Goal: Navigation & Orientation: Find specific page/section

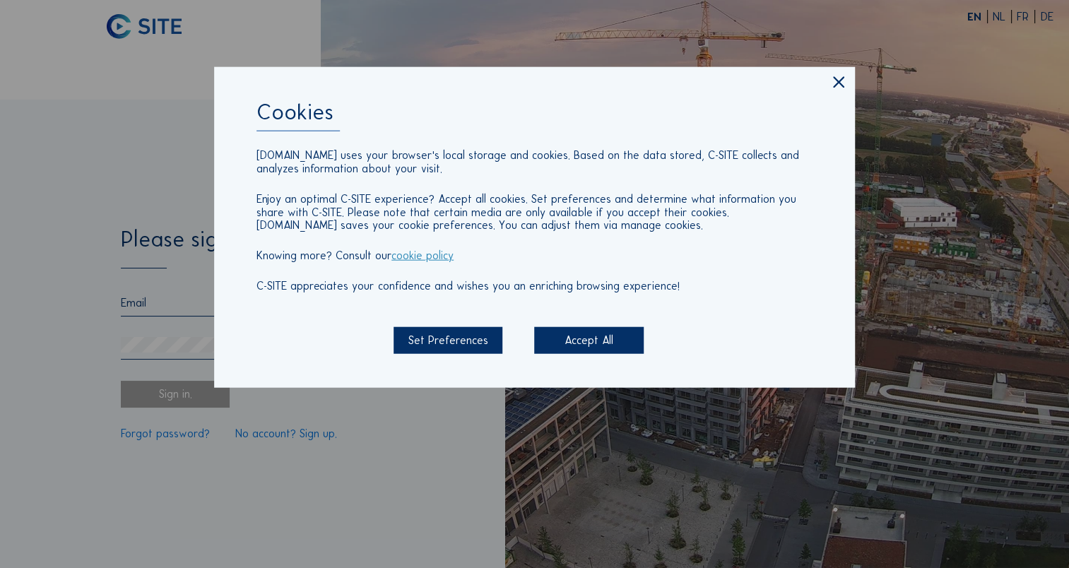
type input "[EMAIL_ADDRESS][DOMAIN_NAME]"
click at [603, 336] on div "Accept All" at bounding box center [588, 340] width 109 height 27
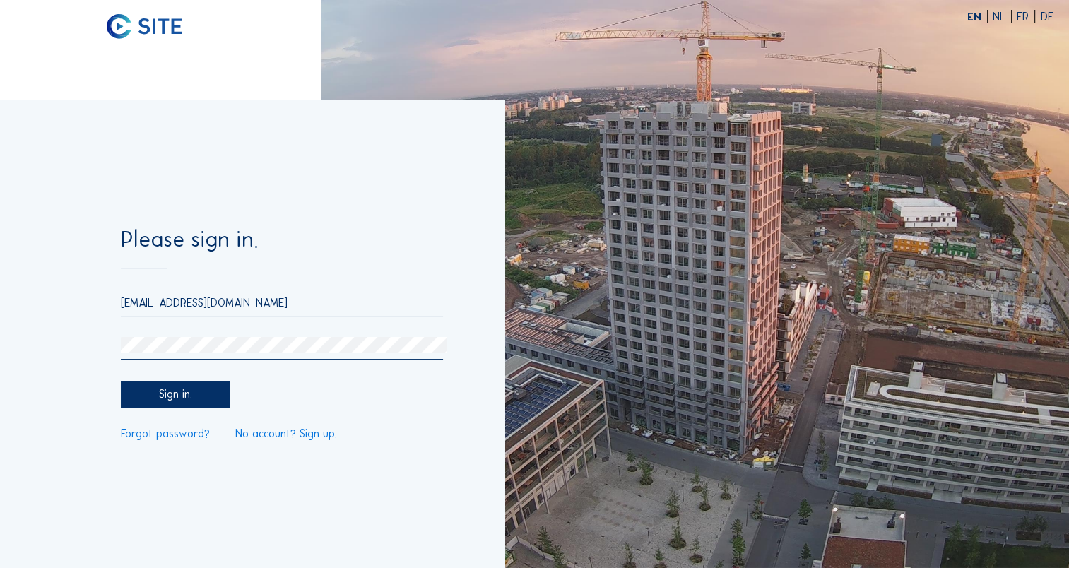
click at [178, 394] on div "Sign in." at bounding box center [175, 394] width 109 height 27
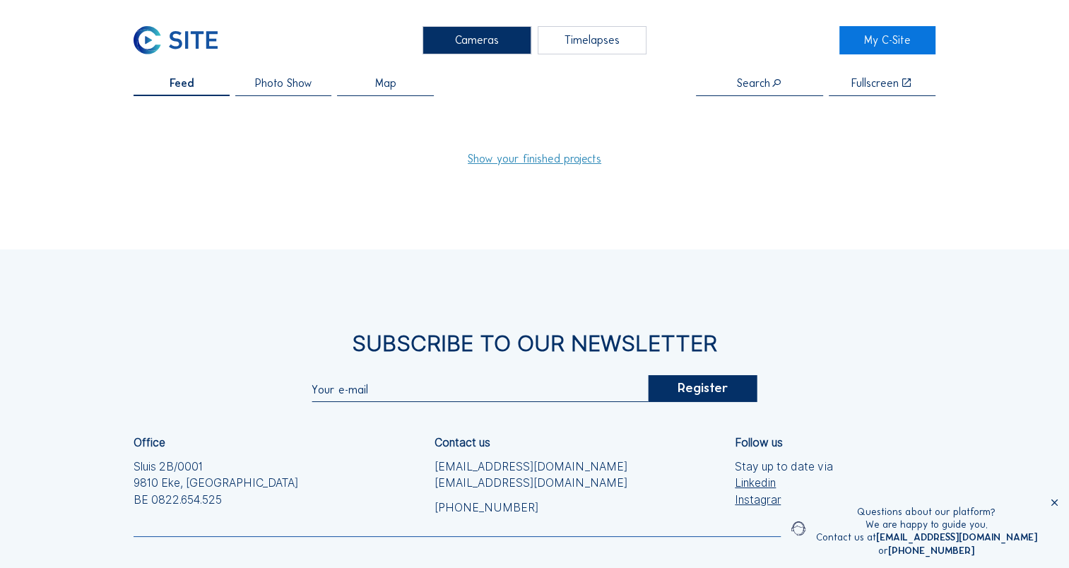
click at [266, 86] on span "Photo Show" at bounding box center [283, 83] width 57 height 11
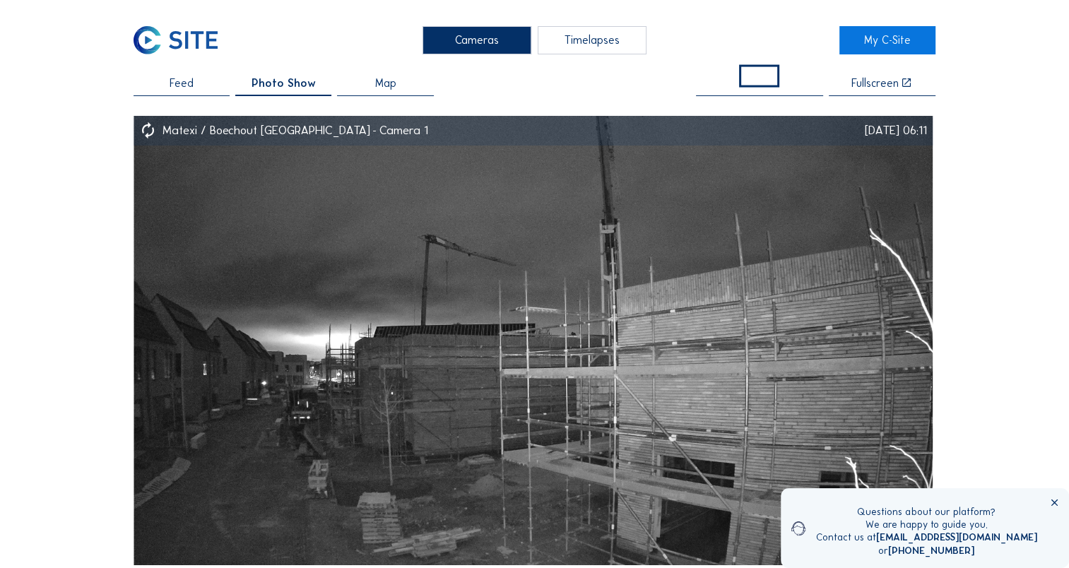
click at [182, 79] on span "Feed" at bounding box center [182, 83] width 24 height 11
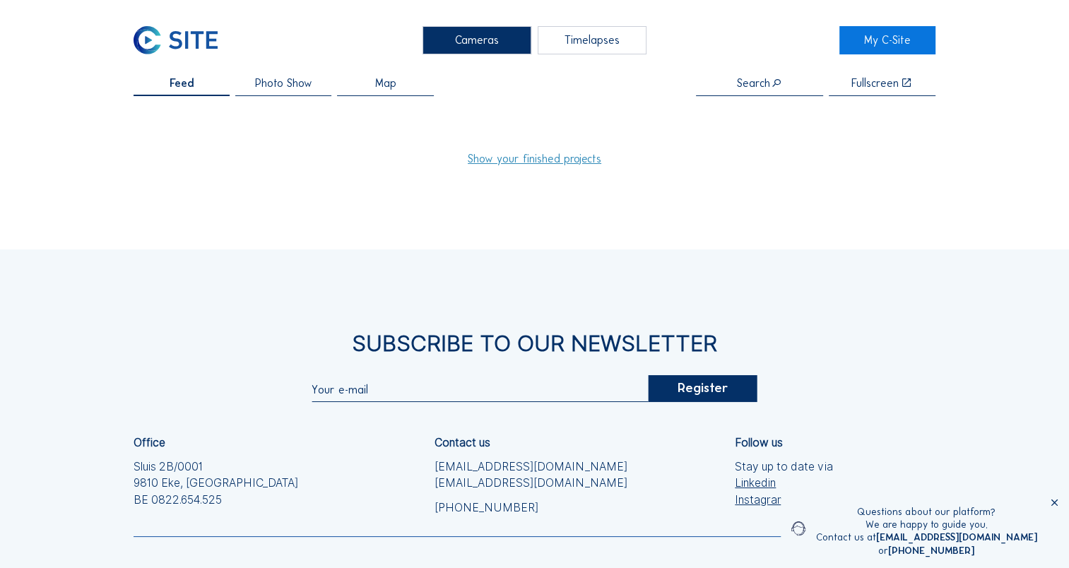
click at [561, 160] on link "Show your finished projects" at bounding box center [535, 158] width 134 height 11
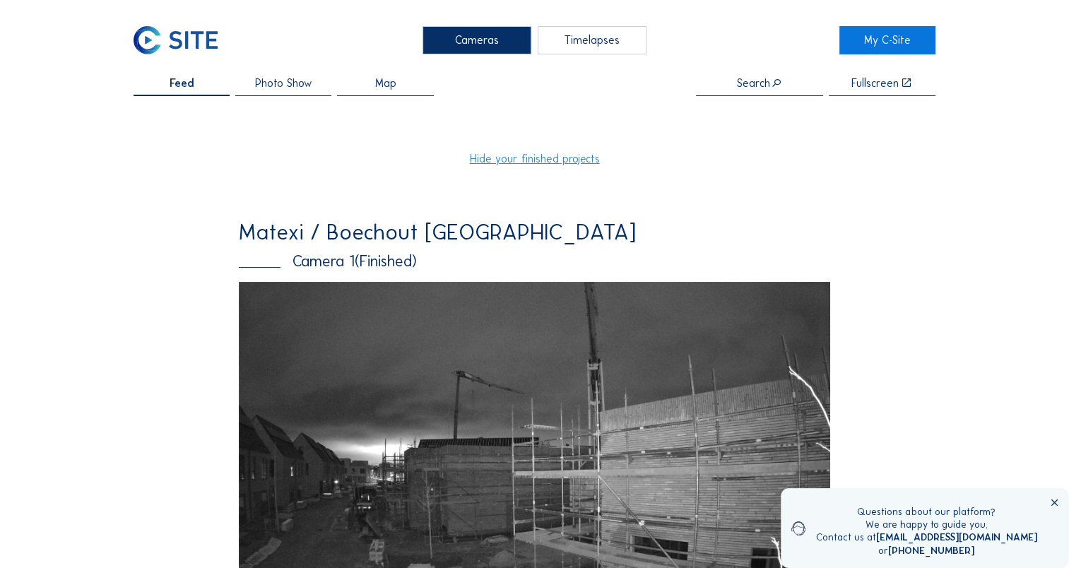
click at [1055, 503] on icon at bounding box center [1054, 502] width 11 height 11
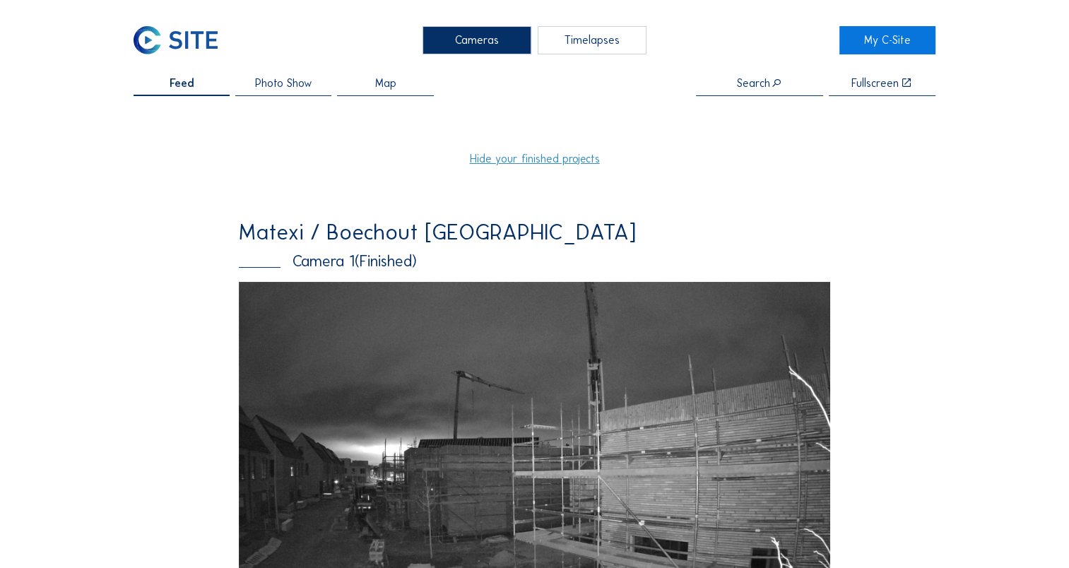
click at [202, 90] on div "Feed" at bounding box center [182, 87] width 96 height 18
click at [514, 153] on link "Hide your finished projects" at bounding box center [535, 158] width 130 height 11
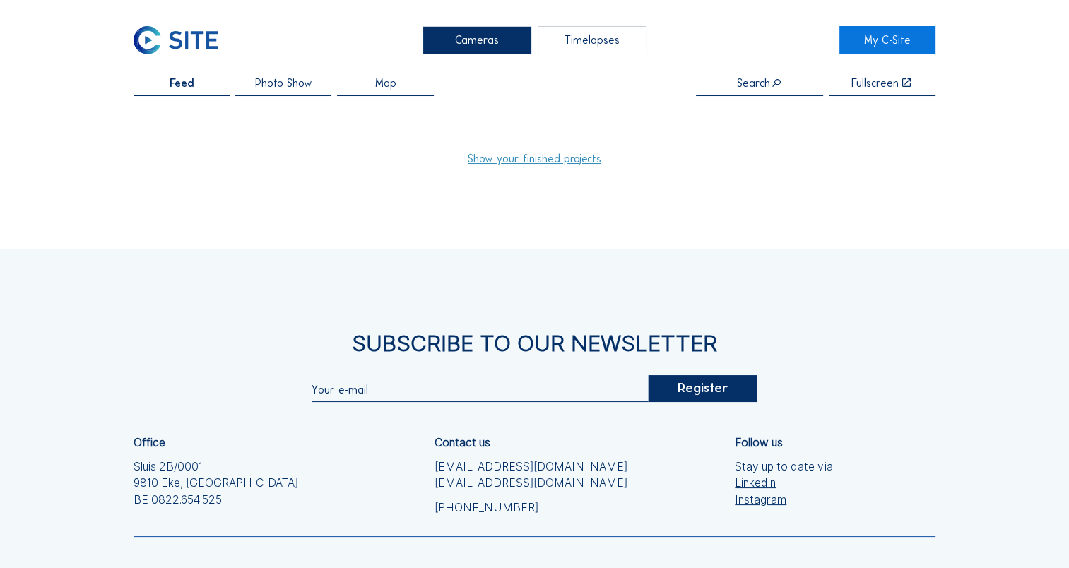
click at [578, 45] on div "Timelapses" at bounding box center [592, 40] width 109 height 28
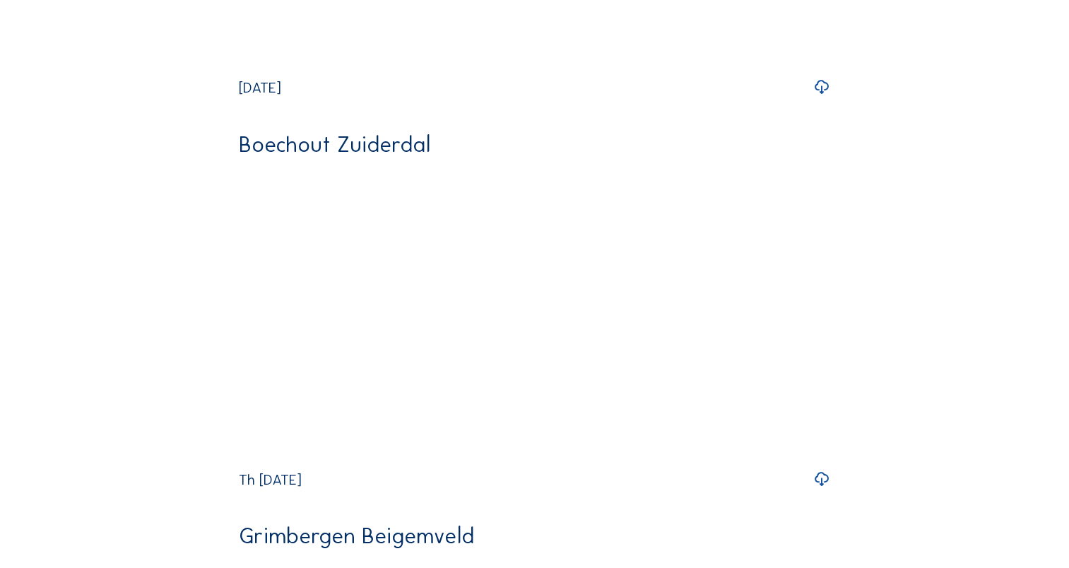
scroll to position [2700, 0]
